Goal: Transaction & Acquisition: Download file/media

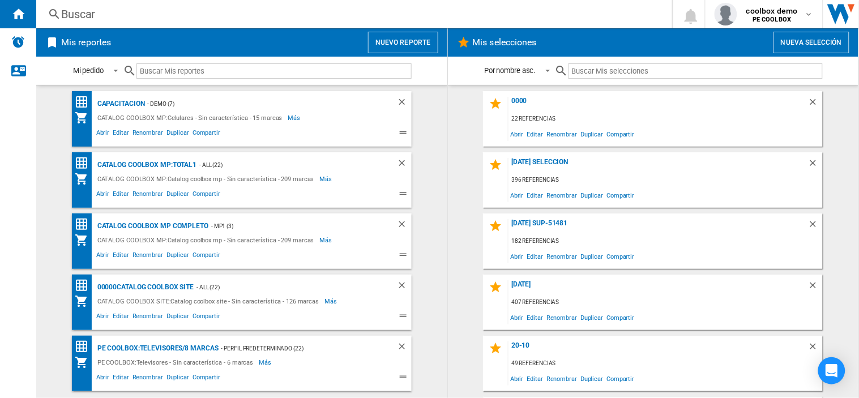
click at [828, 46] on button "Nueva selección" at bounding box center [812, 43] width 76 height 22
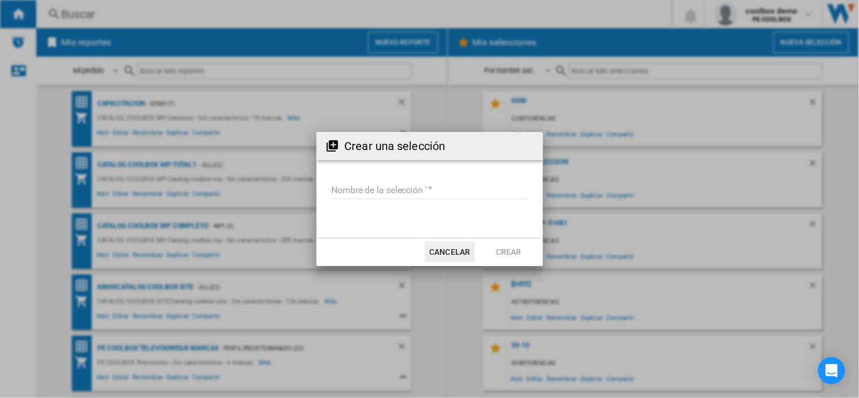
click at [421, 184] on input "Nombre de la selección '" at bounding box center [429, 190] width 197 height 17
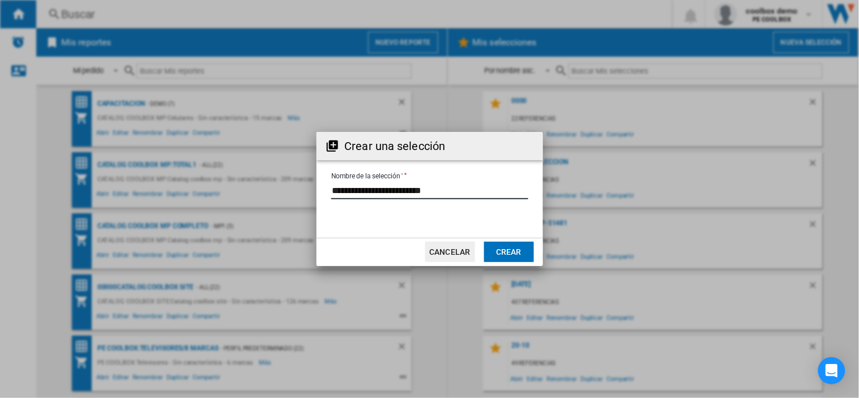
type input "**********"
click at [508, 247] on button "Crear" at bounding box center [509, 252] width 50 height 20
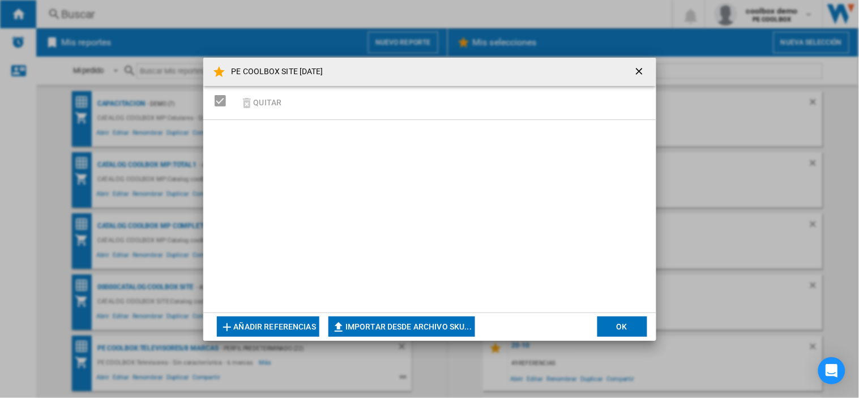
click at [416, 324] on button "Importar desde archivo SKU..." at bounding box center [402, 327] width 147 height 20
type input "**********"
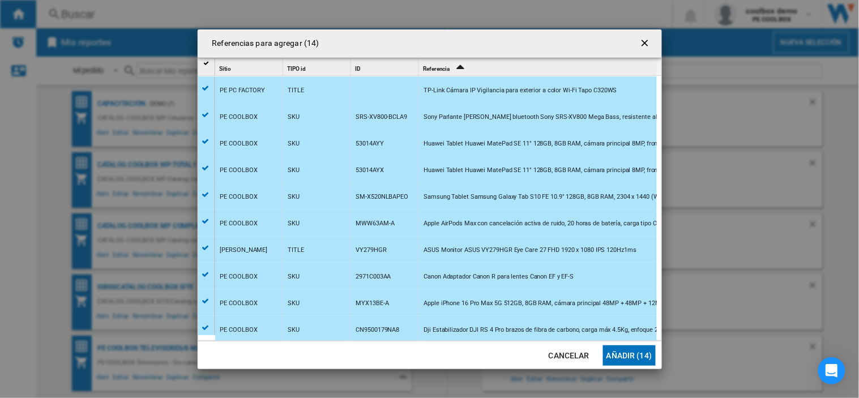
scroll to position [108, 0]
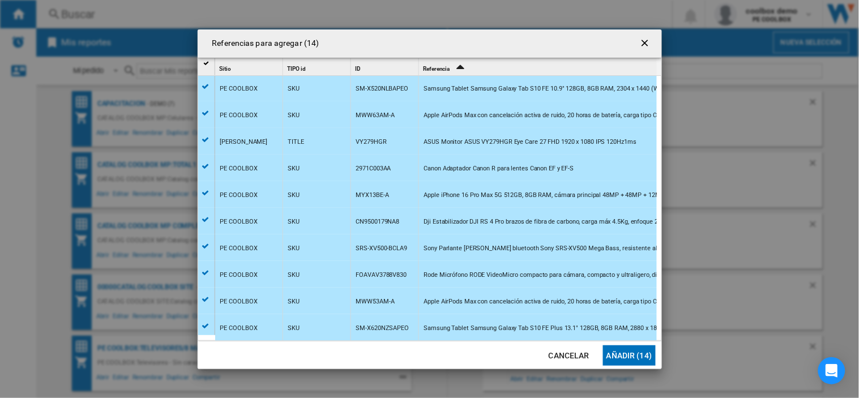
click at [632, 361] on button "Añadir (14)" at bounding box center [629, 356] width 53 height 20
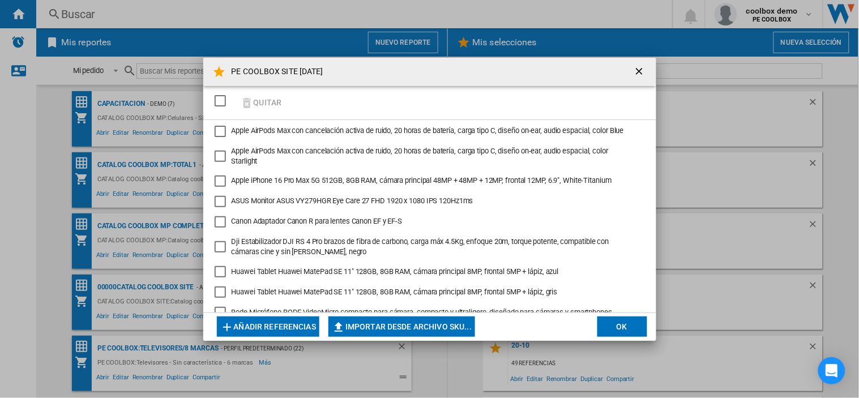
drag, startPoint x: 216, startPoint y: 87, endPoint x: 225, endPoint y: 103, distance: 18.3
click at [217, 89] on div "Quitar" at bounding box center [429, 103] width 453 height 34
click at [224, 103] on div "SELECTIONS.EDITION_POPUP.SELECT_DESELECT" at bounding box center [220, 100] width 11 height 11
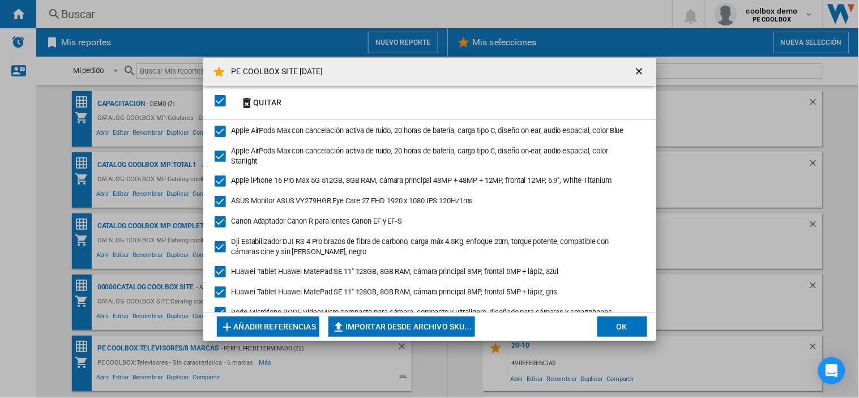
drag, startPoint x: 611, startPoint y: 308, endPoint x: 612, endPoint y: 319, distance: 10.8
click at [611, 309] on div "Apple AirPods Max con cancelación activa de ruido, 20 horas de batería, carga t…" at bounding box center [429, 216] width 453 height 193
click at [616, 326] on button "OK" at bounding box center [623, 327] width 50 height 20
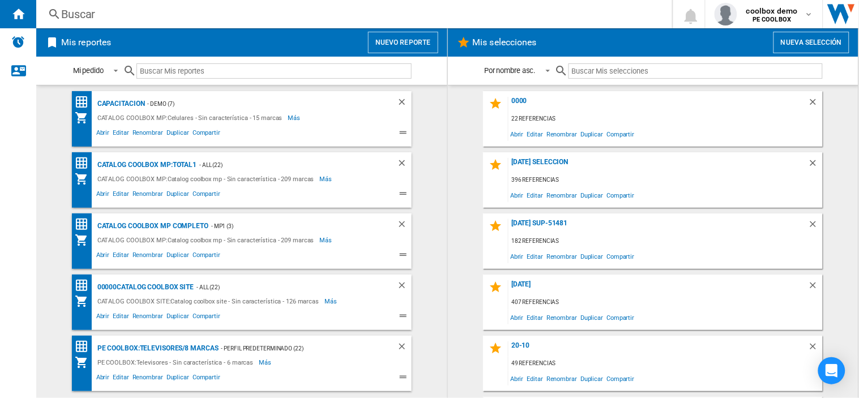
click at [707, 71] on input "text" at bounding box center [696, 70] width 254 height 15
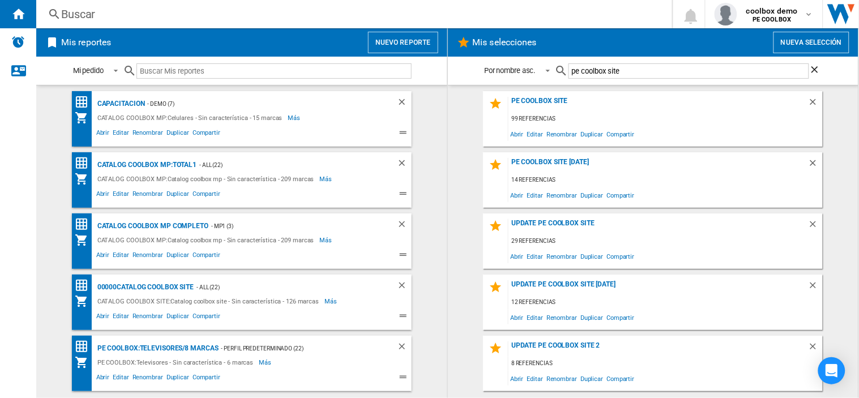
type input "pe coolbox site"
click at [595, 155] on div "PE COOLBOX SITE [DATE] 14 referencias Abrir Editar Renombrar Duplicar Compartir" at bounding box center [653, 180] width 340 height 56
click at [592, 160] on div "PE COOLBOX SITE [DATE]" at bounding box center [659, 165] width 300 height 15
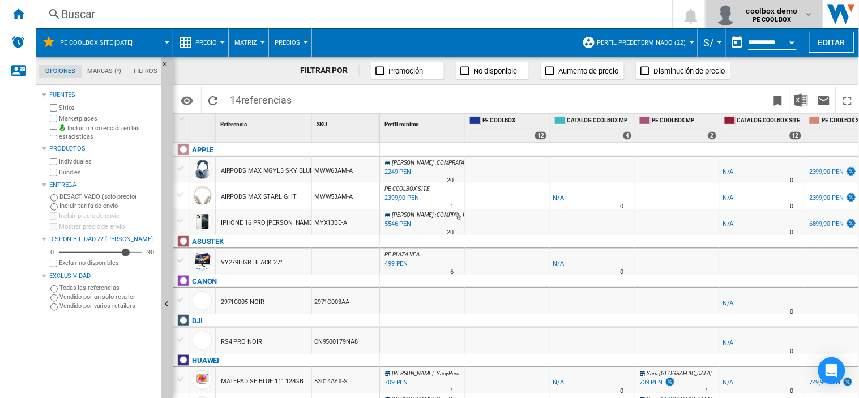
click at [770, 10] on span "coolbox demo" at bounding box center [773, 10] width 52 height 11
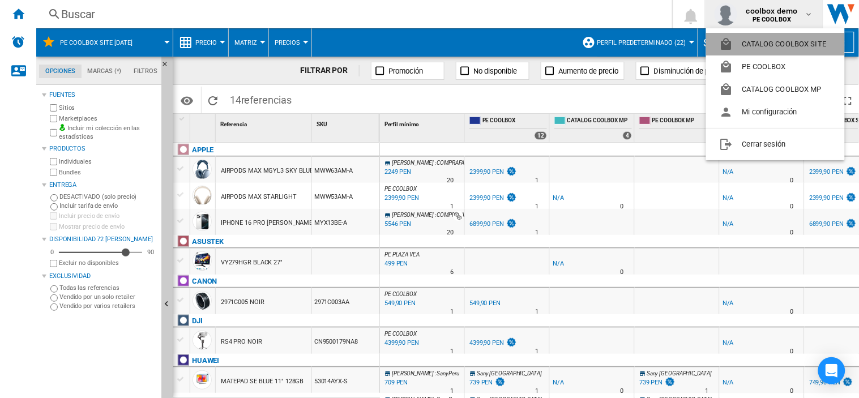
click at [788, 48] on button "CATALOG COOLBOX SITE" at bounding box center [775, 44] width 139 height 23
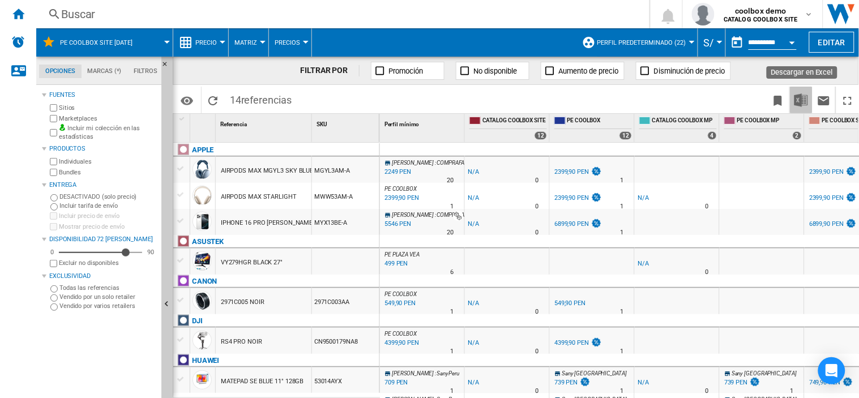
click at [800, 104] on img "Descargar en Excel" at bounding box center [802, 100] width 14 height 14
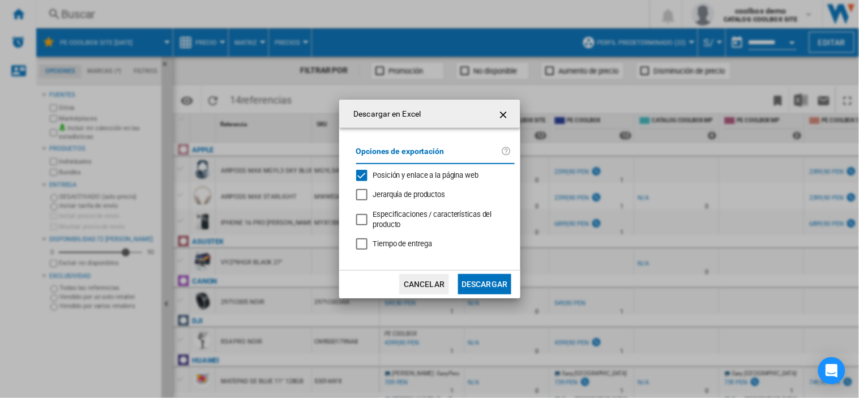
click at [479, 286] on button "Descargar" at bounding box center [484, 284] width 53 height 20
